Goal: Task Accomplishment & Management: Manage account settings

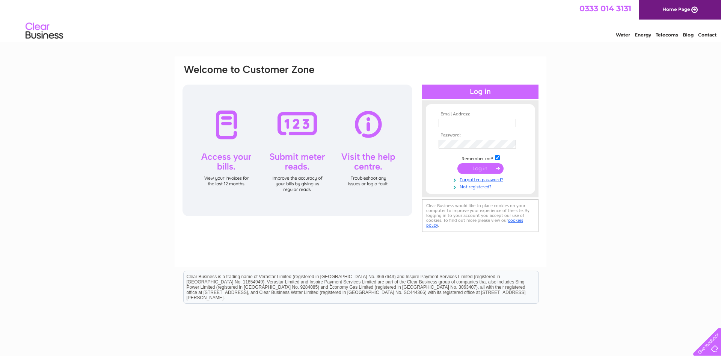
click at [460, 119] on input "text" at bounding box center [477, 123] width 77 height 8
type input "F"
type input "[EMAIL_ADDRESS][DOMAIN_NAME]"
click at [476, 169] on input "submit" at bounding box center [480, 168] width 46 height 11
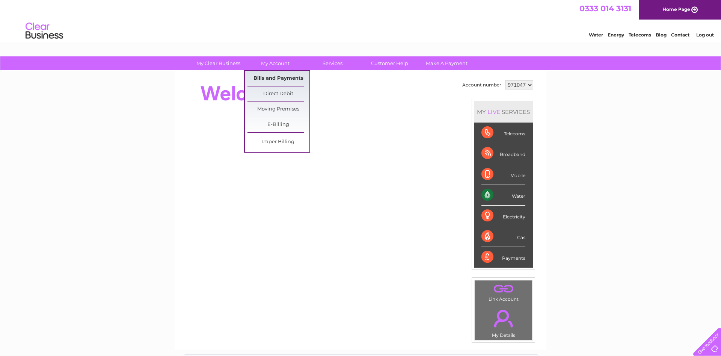
click at [277, 82] on link "Bills and Payments" at bounding box center [279, 78] width 62 height 15
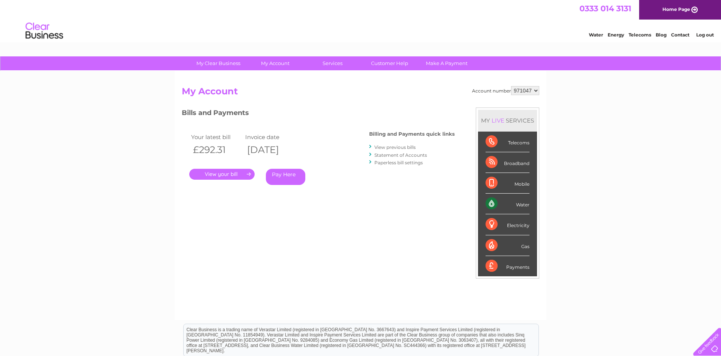
click at [230, 175] on link "." at bounding box center [221, 174] width 65 height 11
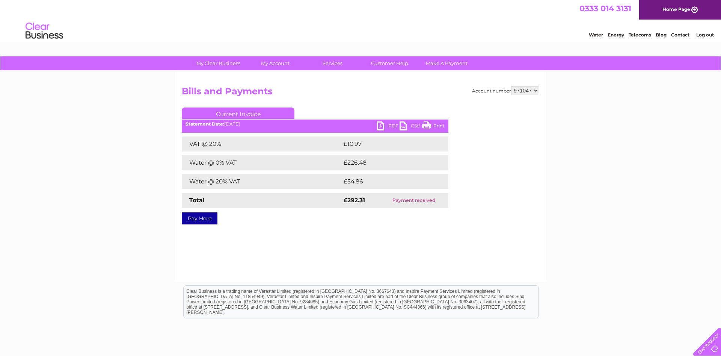
click at [392, 129] on link "PDF" at bounding box center [388, 126] width 23 height 11
click at [702, 35] on link "Log out" at bounding box center [705, 35] width 18 height 6
